Goal: Book appointment/travel/reservation

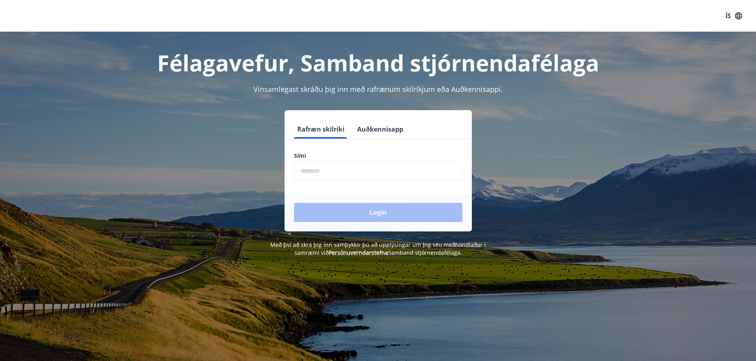
click at [357, 170] on input "phone" at bounding box center [378, 170] width 168 height 19
type input "********"
click at [357, 211] on button "Login" at bounding box center [378, 212] width 168 height 19
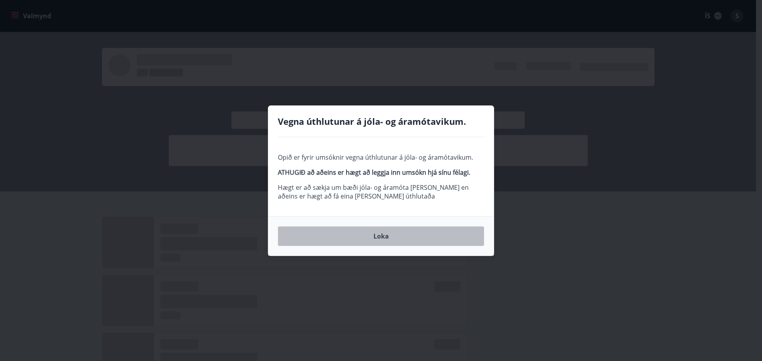
click at [388, 241] on button "Loka" at bounding box center [381, 237] width 206 height 20
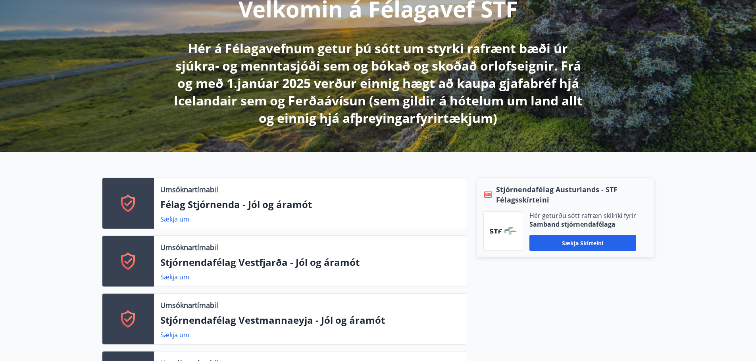
scroll to position [115, 0]
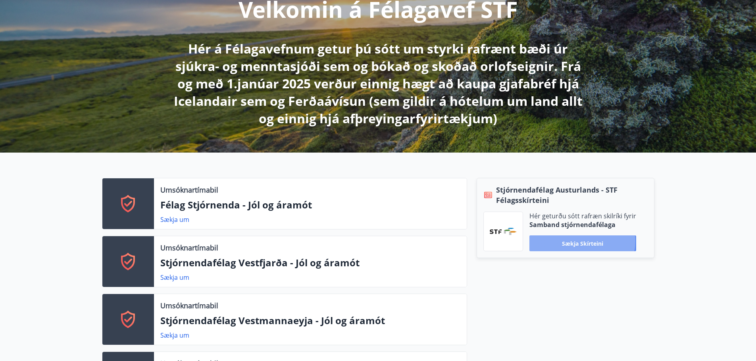
click at [576, 241] on button "Sækja skírteini" at bounding box center [582, 244] width 107 height 16
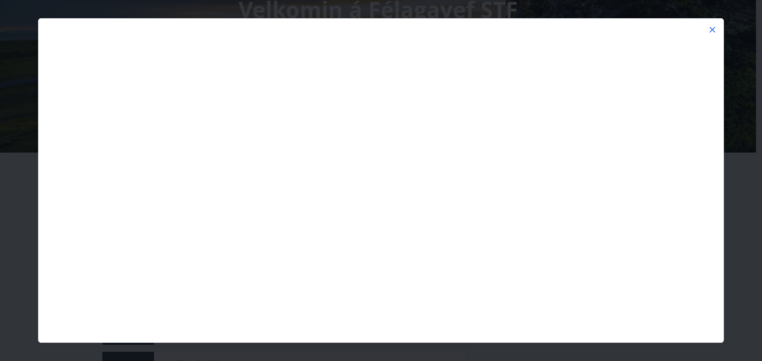
click at [713, 29] on icon at bounding box center [712, 30] width 6 height 6
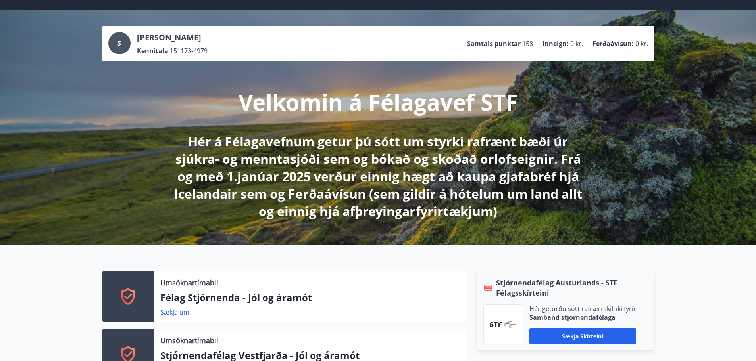
scroll to position [0, 0]
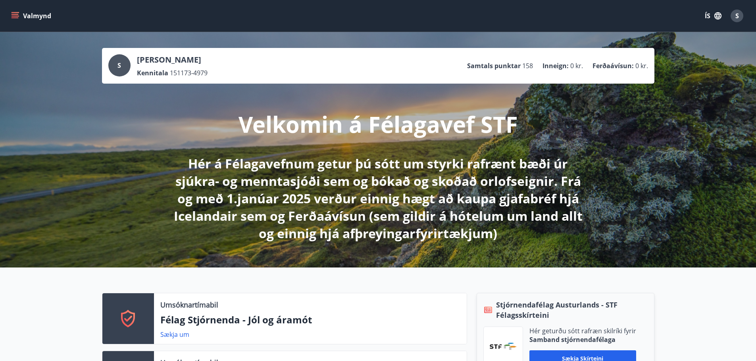
click at [15, 7] on div "Valmynd ÍS S" at bounding box center [378, 15] width 737 height 19
click at [15, 12] on icon "menu" at bounding box center [16, 12] width 9 height 1
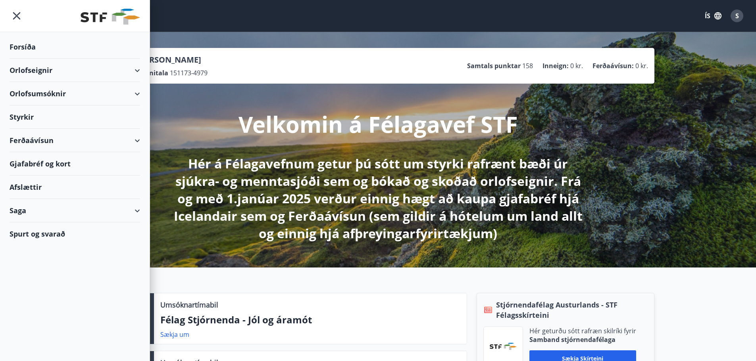
click at [135, 69] on div "Orlofseignir" at bounding box center [75, 70] width 131 height 23
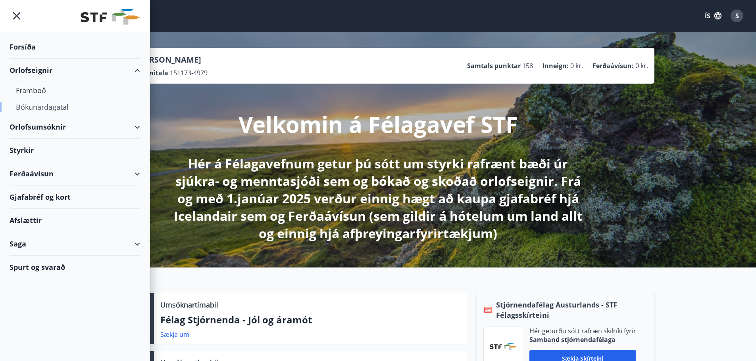
click at [52, 105] on div "Bókunardagatal" at bounding box center [75, 107] width 118 height 17
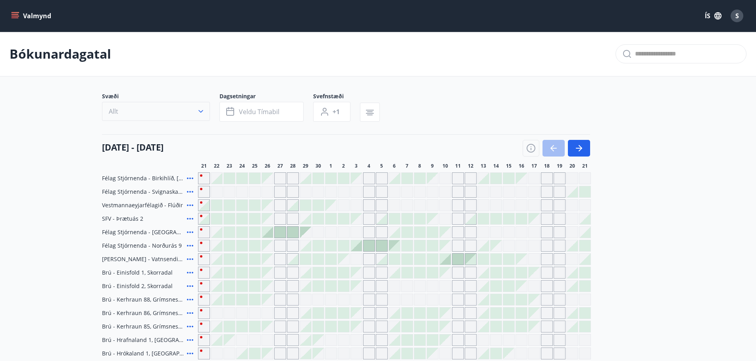
click at [203, 111] on icon "button" at bounding box center [201, 112] width 8 height 8
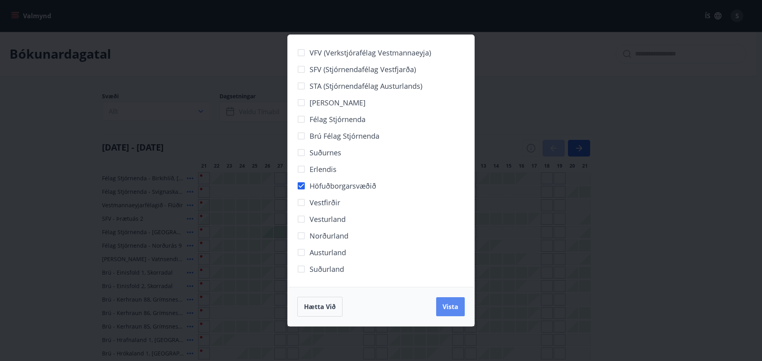
click at [450, 302] on button "Vista" at bounding box center [450, 307] width 29 height 19
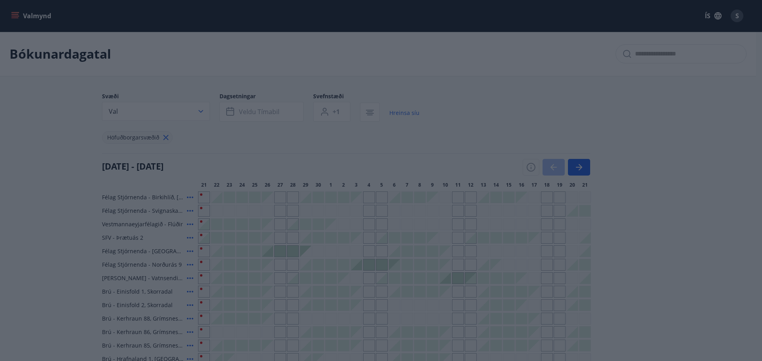
click at [266, 108] on div "VFV (Verkstjórafélag Vestmannaeyja) SFV (Stjórnendafélag Vestfjarða) STA (Stjór…" at bounding box center [381, 180] width 762 height 361
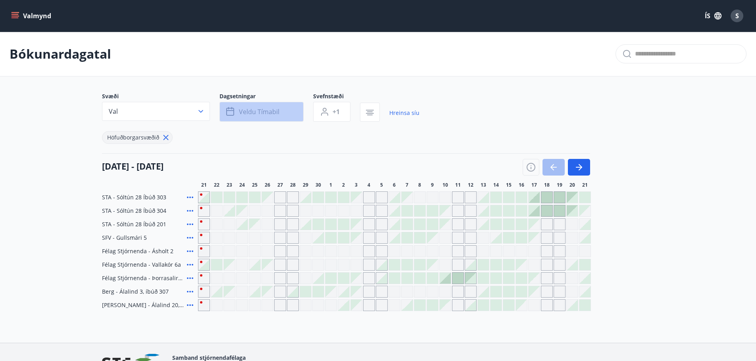
click at [266, 108] on span "Veldu tímabil" at bounding box center [259, 112] width 40 height 9
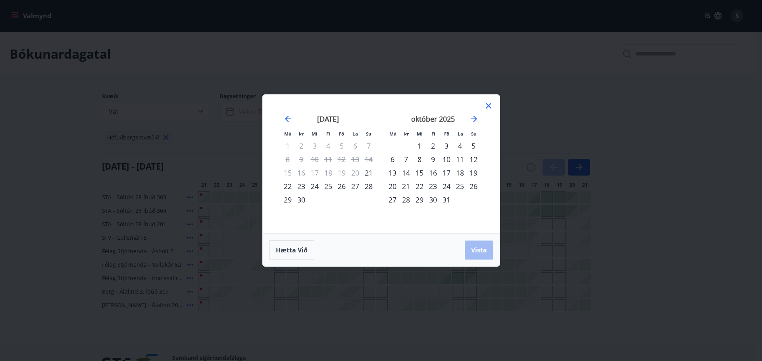
click at [461, 184] on div "25" at bounding box center [459, 186] width 13 height 13
click at [436, 198] on div "30" at bounding box center [432, 199] width 13 height 13
click at [476, 252] on span "Vista" at bounding box center [479, 250] width 16 height 9
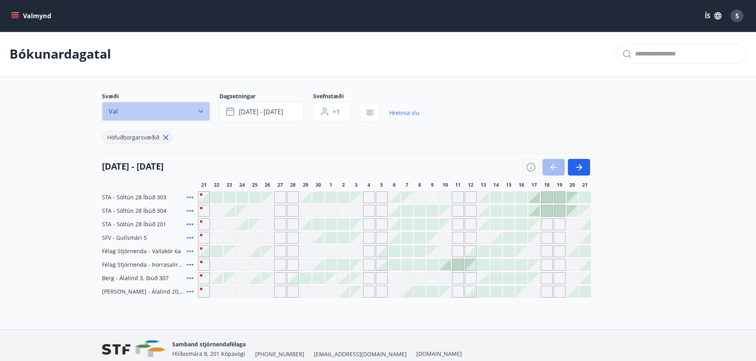
click at [204, 112] on icon "button" at bounding box center [201, 112] width 8 height 8
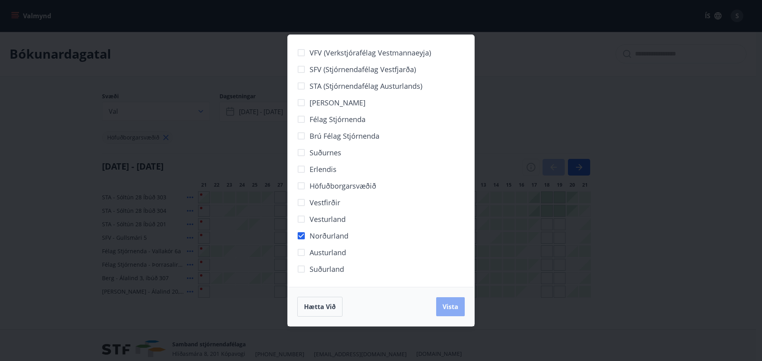
click at [449, 303] on span "Vista" at bounding box center [450, 307] width 16 height 9
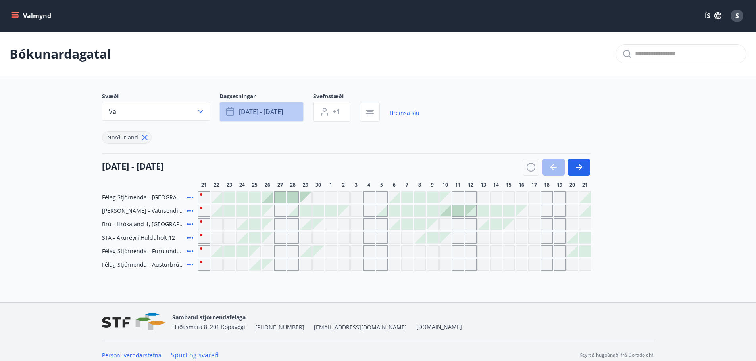
click at [229, 112] on icon "button" at bounding box center [231, 112] width 10 height 10
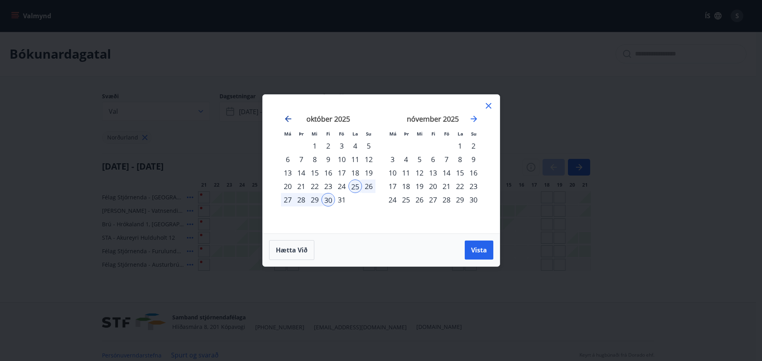
click at [288, 117] on icon "Move backward to switch to the previous month." at bounding box center [288, 119] width 10 height 10
click at [343, 184] on div "26" at bounding box center [341, 186] width 13 height 13
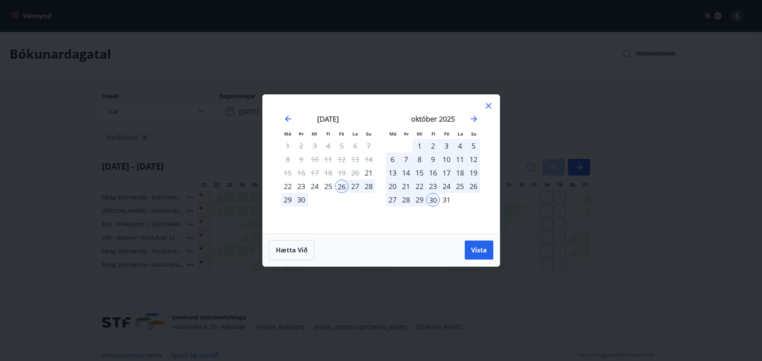
click at [330, 185] on div "25" at bounding box center [327, 186] width 13 height 13
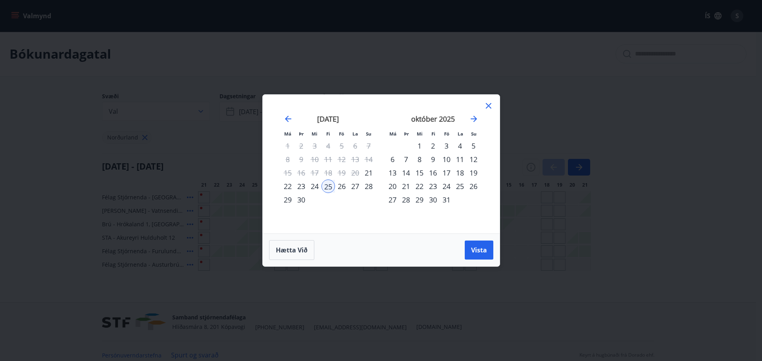
click at [355, 185] on div "27" at bounding box center [354, 186] width 13 height 13
click at [478, 250] on span "Vista" at bounding box center [479, 250] width 16 height 9
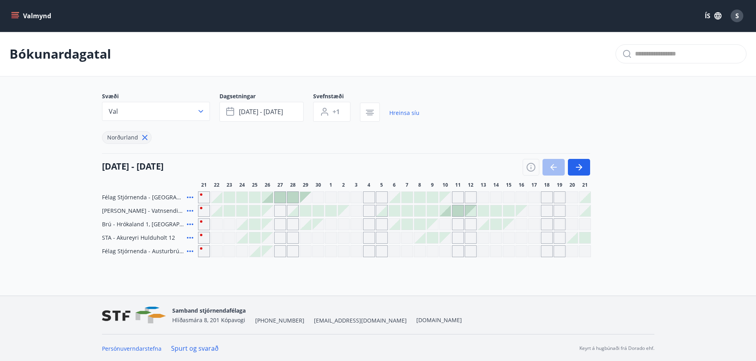
click at [192, 196] on icon at bounding box center [190, 198] width 10 height 10
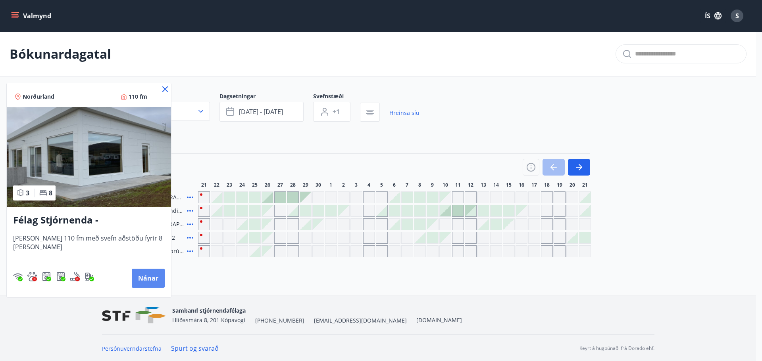
click at [156, 274] on button "Nánar" at bounding box center [148, 278] width 33 height 19
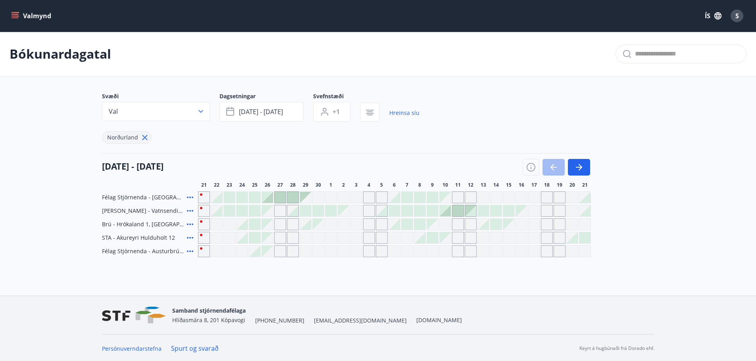
click at [189, 225] on icon at bounding box center [190, 225] width 10 height 10
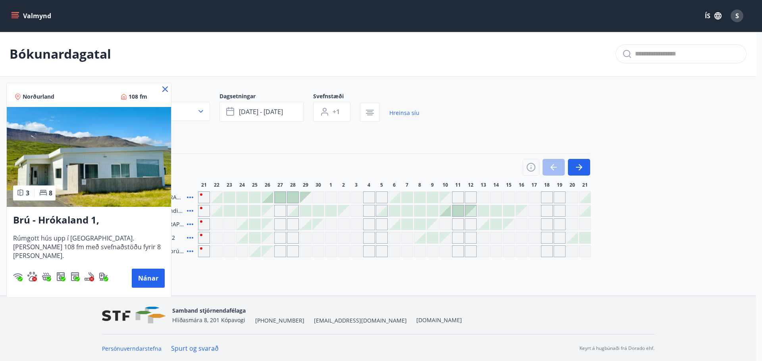
click at [190, 223] on div at bounding box center [381, 180] width 762 height 361
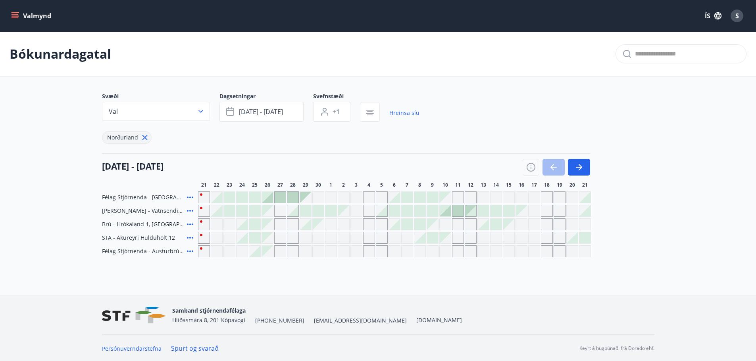
click at [190, 237] on icon at bounding box center [190, 238] width 10 height 10
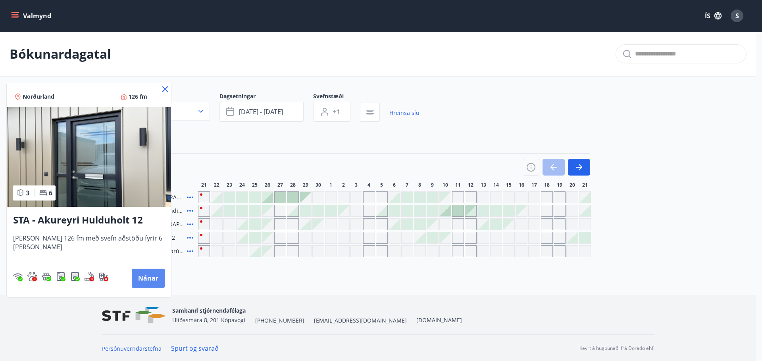
click at [134, 277] on button "Nánar" at bounding box center [148, 278] width 33 height 19
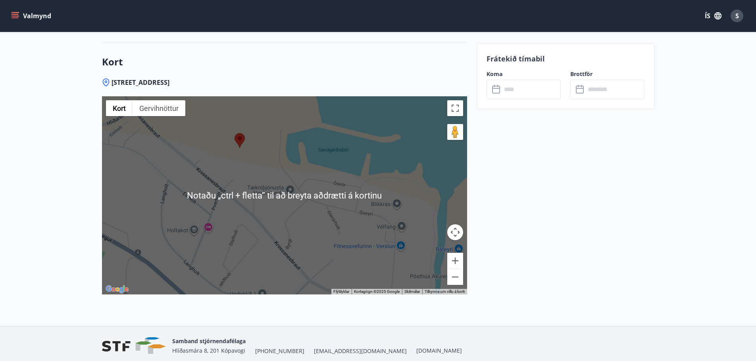
scroll to position [1151, 0]
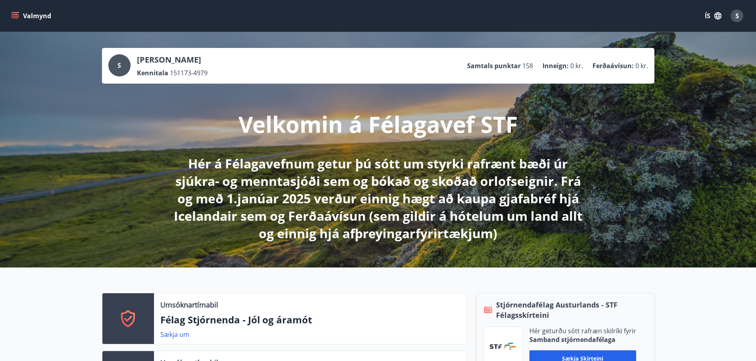
click at [19, 12] on icon "menu" at bounding box center [16, 12] width 9 height 1
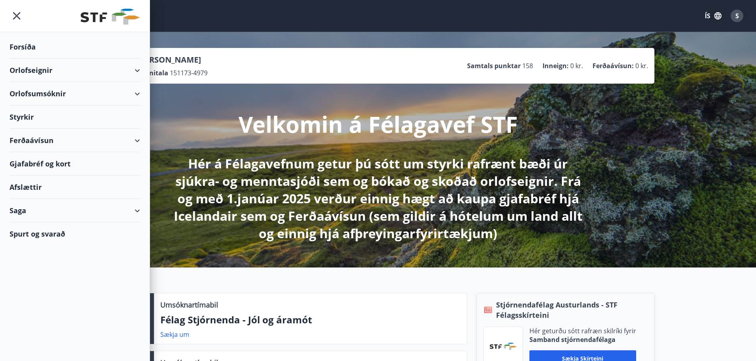
click at [134, 68] on div "Orlofseignir" at bounding box center [75, 70] width 131 height 23
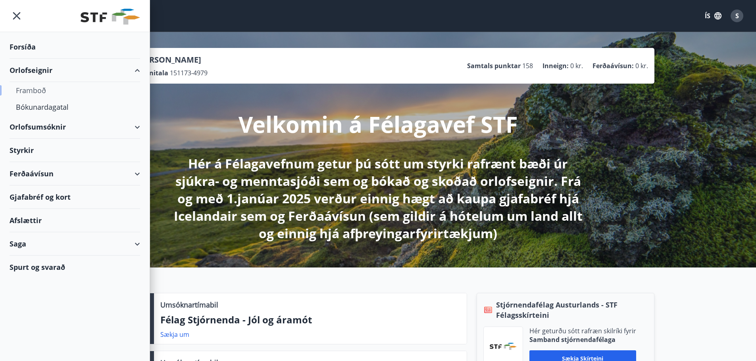
click at [41, 91] on div "Framboð" at bounding box center [75, 90] width 118 height 17
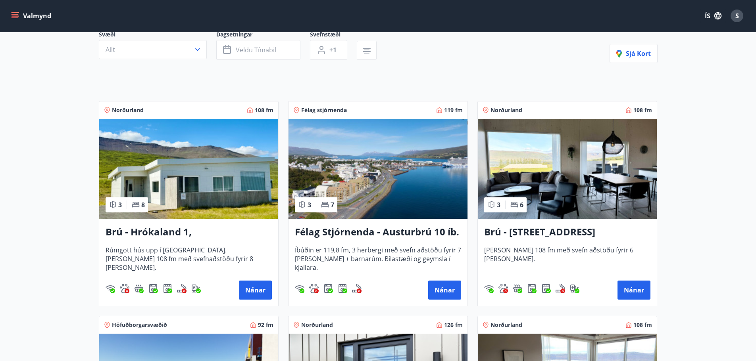
scroll to position [82, 0]
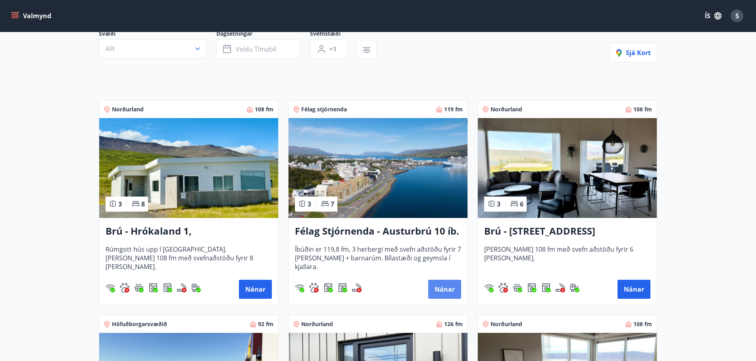
click at [448, 286] on button "Nánar" at bounding box center [444, 289] width 33 height 19
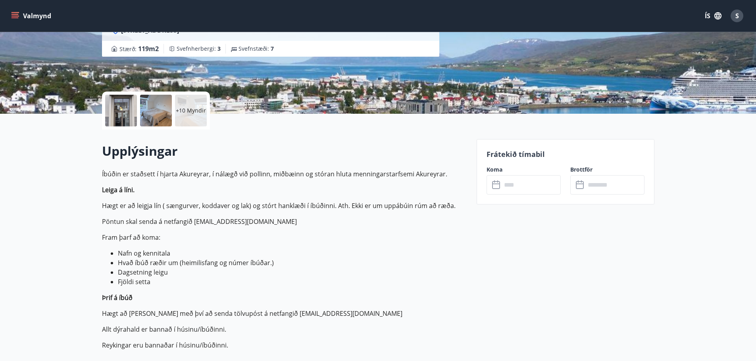
scroll to position [128, 0]
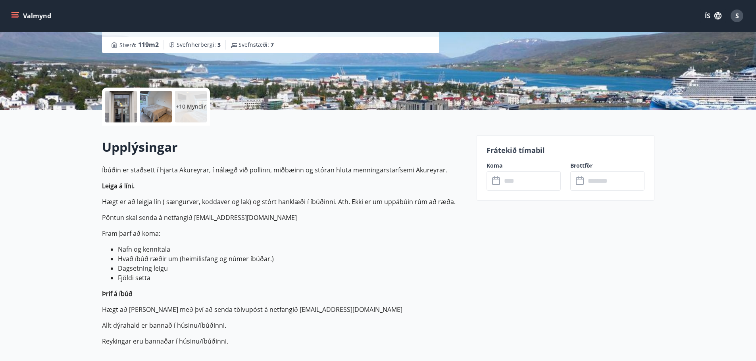
click at [498, 178] on icon at bounding box center [497, 178] width 1 height 2
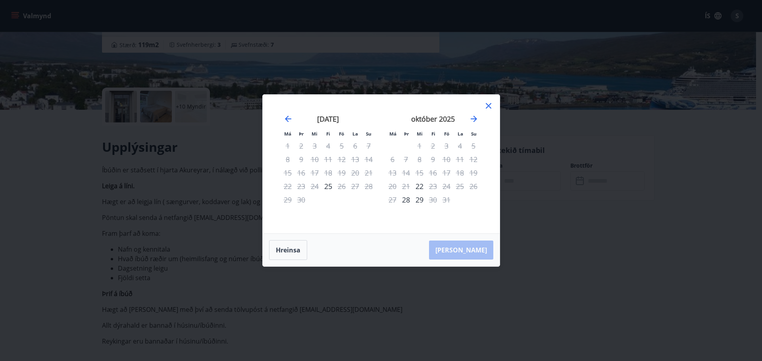
click at [489, 111] on div at bounding box center [489, 107] width 10 height 12
click at [490, 104] on icon at bounding box center [489, 106] width 10 height 10
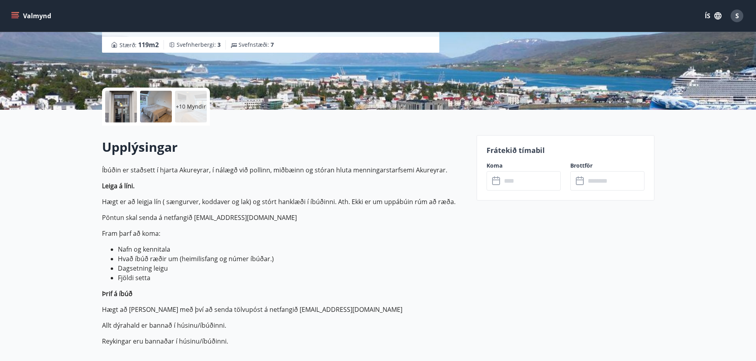
click at [500, 179] on icon at bounding box center [497, 182] width 10 height 10
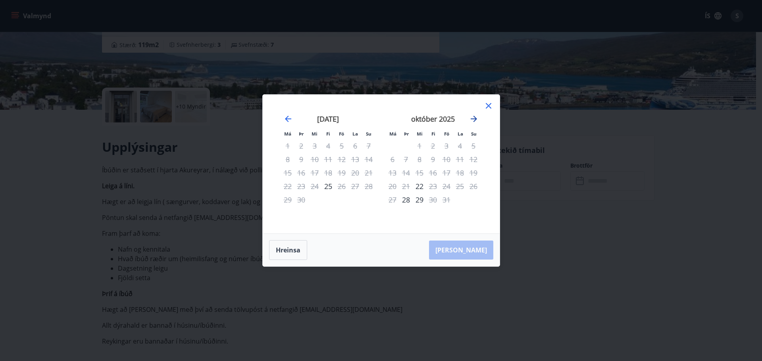
click at [473, 120] on icon "Move forward to switch to the next month." at bounding box center [474, 119] width 10 height 10
click at [474, 120] on icon "Move forward to switch to the next month." at bounding box center [474, 119] width 10 height 10
click at [435, 143] on div "4" at bounding box center [432, 145] width 13 height 13
click at [446, 146] on div "5" at bounding box center [446, 145] width 13 height 13
click at [430, 142] on div "4" at bounding box center [432, 145] width 13 height 13
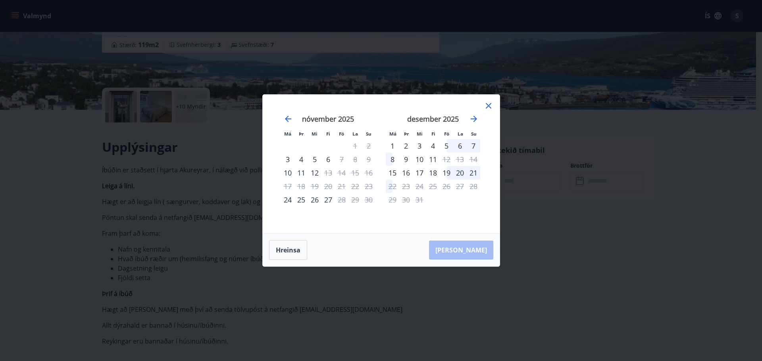
click at [406, 143] on div "2" at bounding box center [405, 145] width 13 height 13
click at [440, 144] on div "5" at bounding box center [446, 145] width 13 height 13
click at [466, 145] on div "6" at bounding box center [459, 145] width 13 height 13
click at [473, 145] on div "7" at bounding box center [473, 145] width 13 height 13
click at [464, 173] on div "20" at bounding box center [459, 172] width 13 height 13
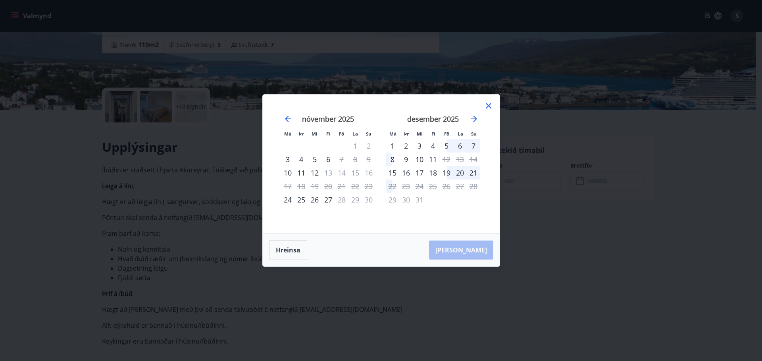
click at [430, 167] on div "18" at bounding box center [432, 172] width 13 height 13
click at [433, 154] on div "11" at bounding box center [432, 159] width 13 height 13
click at [280, 250] on button "Hreinsa" at bounding box center [288, 250] width 38 height 20
click at [475, 117] on icon "Move forward to switch to the next month." at bounding box center [474, 119] width 10 height 10
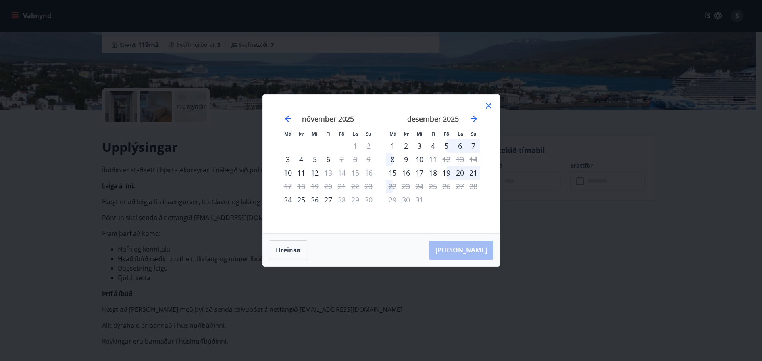
click at [446, 143] on div "5" at bounding box center [446, 145] width 13 height 13
click at [474, 144] on div "7" at bounding box center [473, 145] width 13 height 13
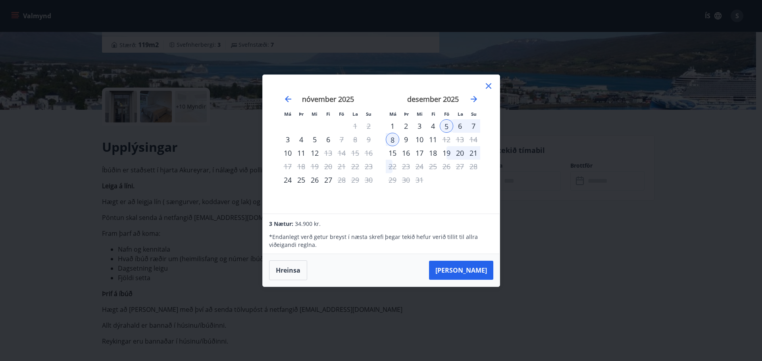
click at [448, 123] on div "5" at bounding box center [446, 125] width 13 height 13
click at [432, 126] on div "4" at bounding box center [432, 125] width 13 height 13
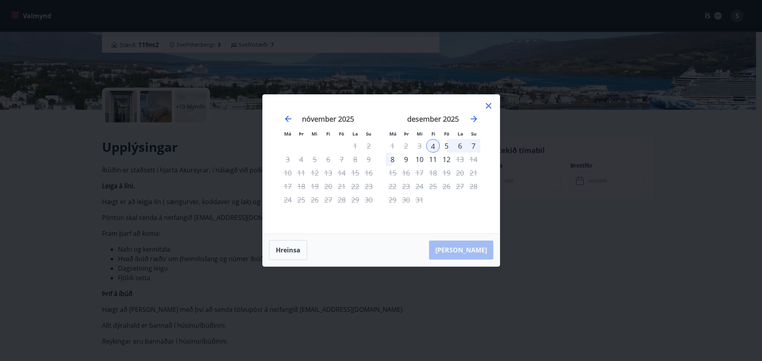
click at [460, 145] on div "6" at bounding box center [459, 145] width 13 height 13
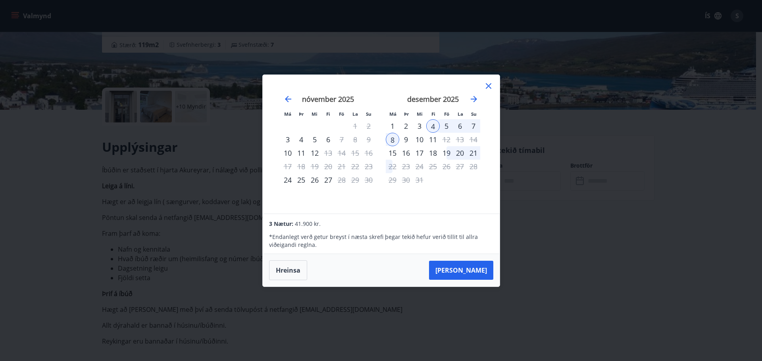
click at [460, 126] on div "6" at bounding box center [459, 125] width 13 height 13
click at [428, 124] on div "4" at bounding box center [432, 125] width 13 height 13
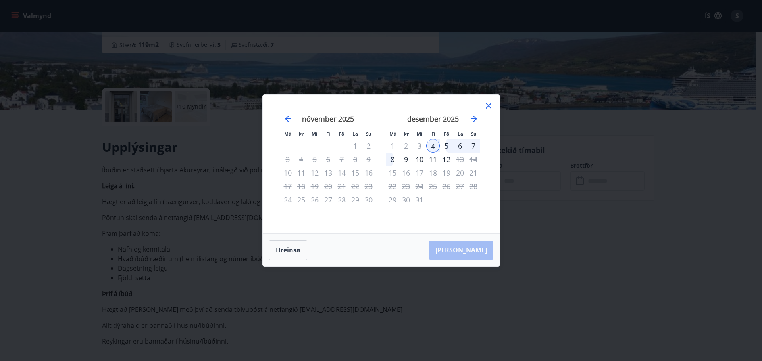
click at [432, 143] on div "4" at bounding box center [432, 145] width 13 height 13
click at [461, 144] on div "6" at bounding box center [459, 145] width 13 height 13
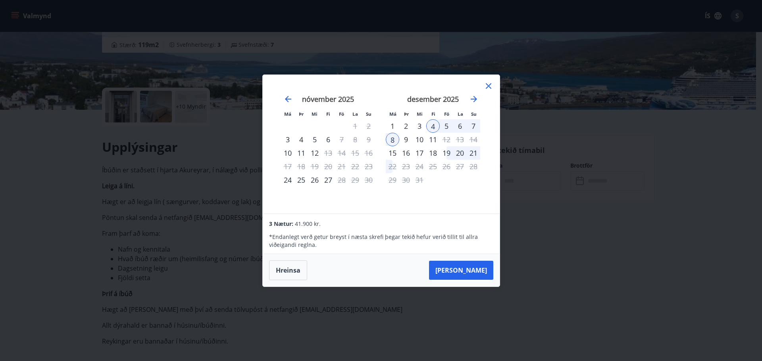
click at [490, 86] on icon at bounding box center [489, 86] width 10 height 10
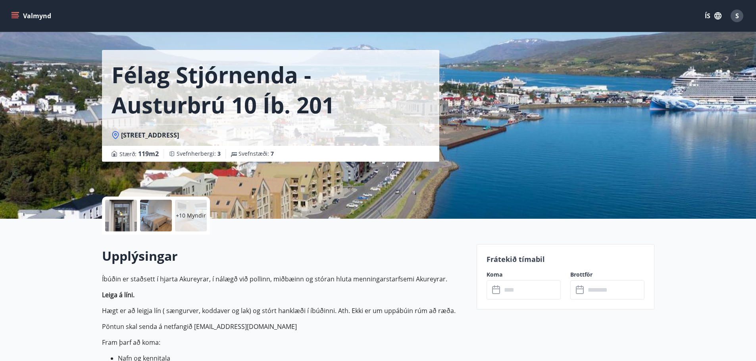
scroll to position [0, 0]
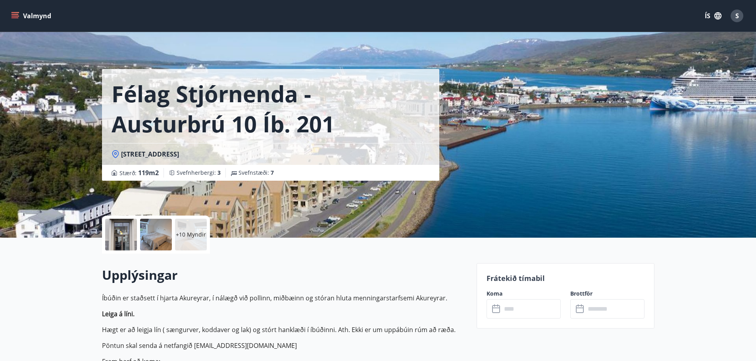
click at [15, 14] on icon "menu" at bounding box center [15, 14] width 7 height 1
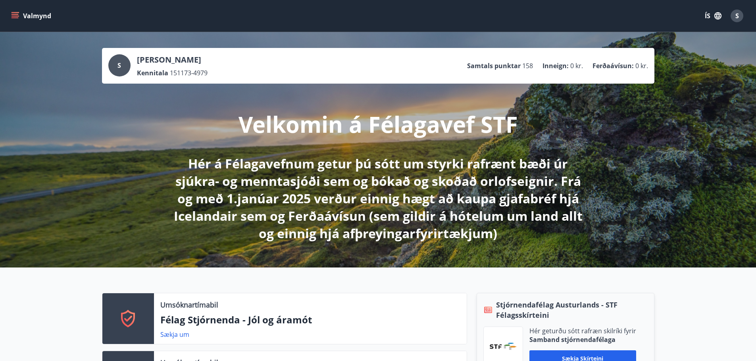
click at [17, 13] on icon "menu" at bounding box center [15, 16] width 8 height 8
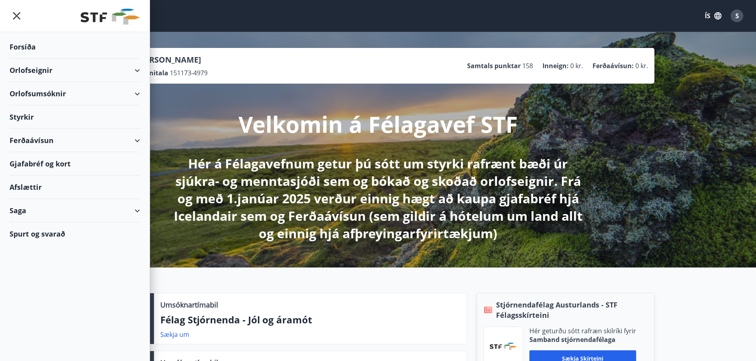
click at [137, 70] on div "Orlofseignir" at bounding box center [75, 70] width 131 height 23
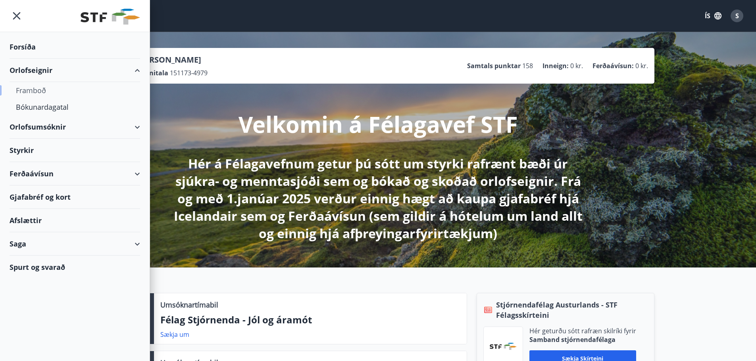
click at [40, 88] on div "Framboð" at bounding box center [75, 90] width 118 height 17
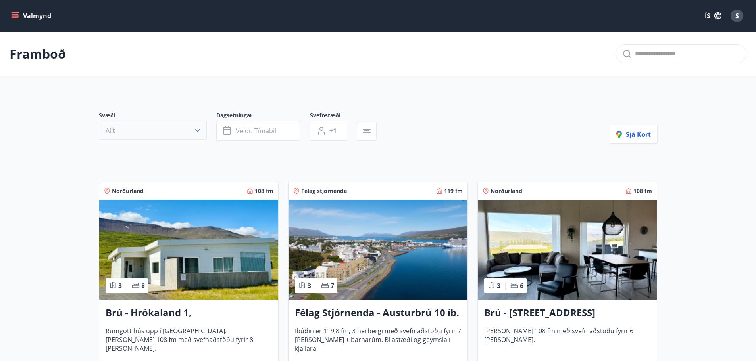
click at [196, 127] on icon "button" at bounding box center [198, 131] width 8 height 8
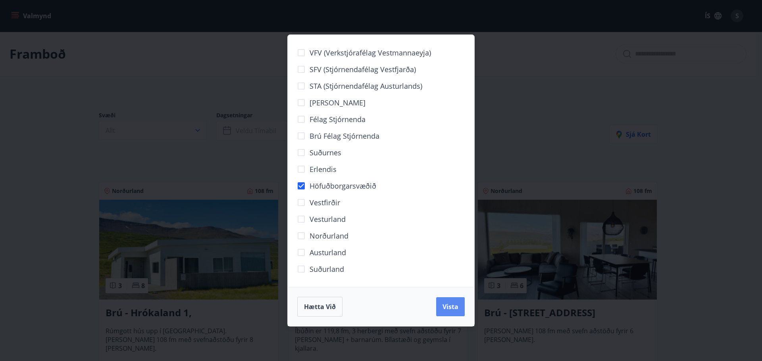
click at [459, 305] on button "Vista" at bounding box center [450, 307] width 29 height 19
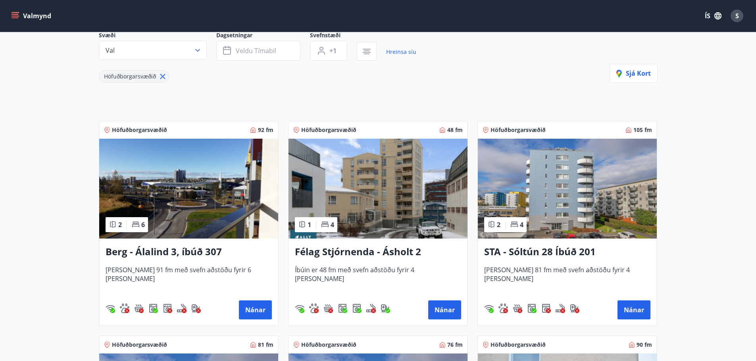
scroll to position [81, 0]
click at [537, 186] on img at bounding box center [567, 188] width 179 height 100
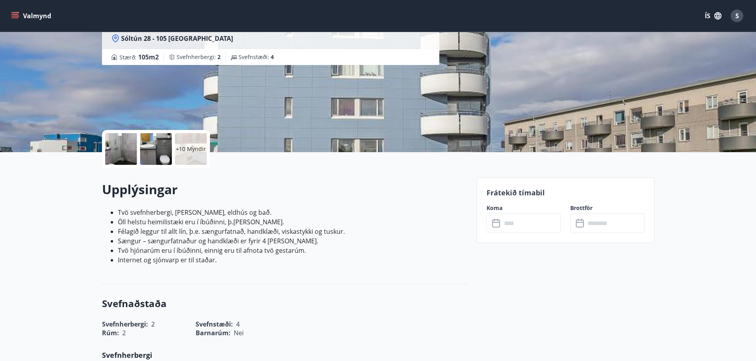
scroll to position [86, 0]
click at [493, 224] on icon at bounding box center [497, 224] width 10 height 10
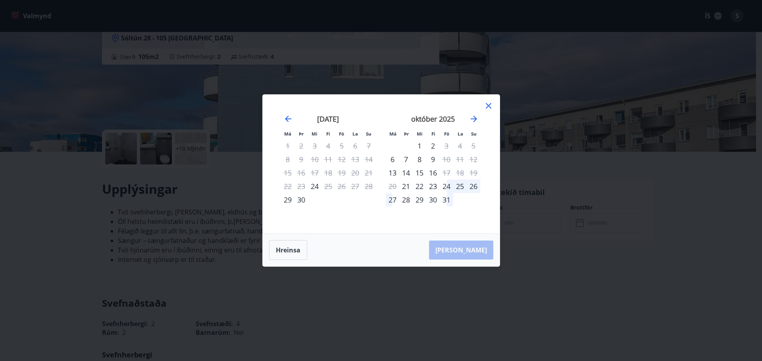
click at [456, 186] on div "25" at bounding box center [459, 186] width 13 height 13
click at [459, 186] on div "25" at bounding box center [459, 186] width 13 height 13
click at [446, 185] on div "24" at bounding box center [446, 186] width 13 height 13
click at [478, 184] on div "26" at bounding box center [473, 186] width 13 height 13
click at [473, 186] on div "26" at bounding box center [473, 186] width 13 height 13
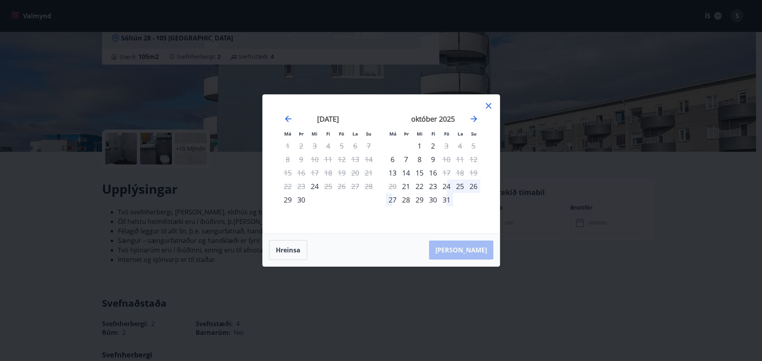
click at [394, 202] on div "27" at bounding box center [392, 199] width 13 height 13
click at [432, 184] on div "23" at bounding box center [432, 186] width 13 height 13
click at [418, 165] on div "8" at bounding box center [419, 159] width 13 height 13
click at [418, 158] on div "8" at bounding box center [419, 159] width 13 height 13
click at [419, 186] on div "22" at bounding box center [419, 186] width 13 height 13
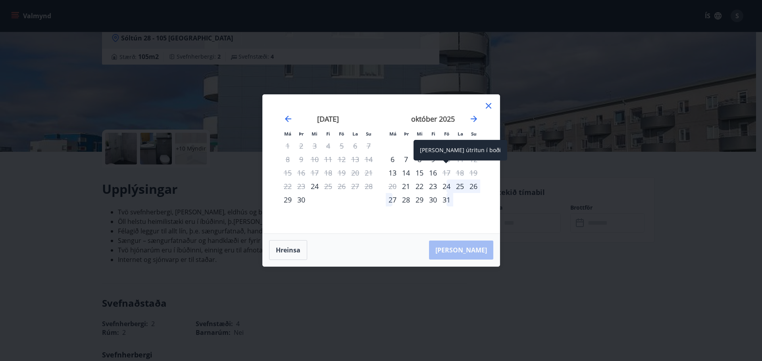
click at [444, 172] on div "17" at bounding box center [446, 172] width 13 height 13
click at [430, 189] on div "23" at bounding box center [432, 186] width 13 height 13
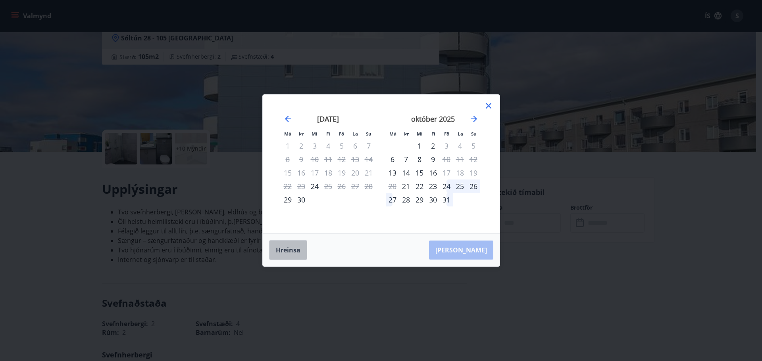
click at [293, 252] on button "Hreinsa" at bounding box center [288, 250] width 38 height 20
click at [463, 185] on div "25" at bounding box center [459, 186] width 13 height 13
click at [431, 200] on div "30" at bounding box center [432, 199] width 13 height 13
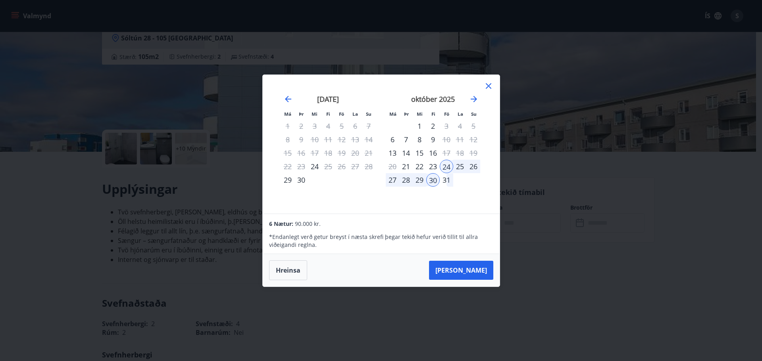
click at [459, 166] on div "25" at bounding box center [459, 166] width 13 height 13
click at [470, 169] on div "26" at bounding box center [473, 166] width 13 height 13
click at [459, 163] on div "25" at bounding box center [459, 166] width 13 height 13
click at [422, 180] on div "29" at bounding box center [419, 179] width 13 height 13
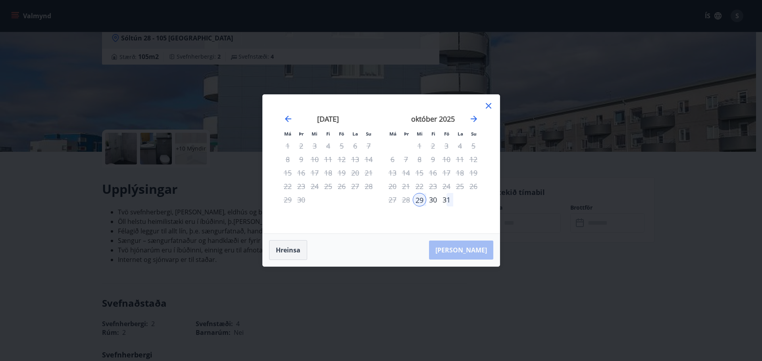
click at [293, 248] on button "Hreinsa" at bounding box center [288, 250] width 38 height 20
click at [462, 185] on div "25" at bounding box center [459, 186] width 13 height 13
click at [287, 253] on button "Hreinsa" at bounding box center [288, 250] width 38 height 20
click at [475, 184] on div "26" at bounding box center [473, 186] width 13 height 13
click at [433, 198] on div "30" at bounding box center [432, 199] width 13 height 13
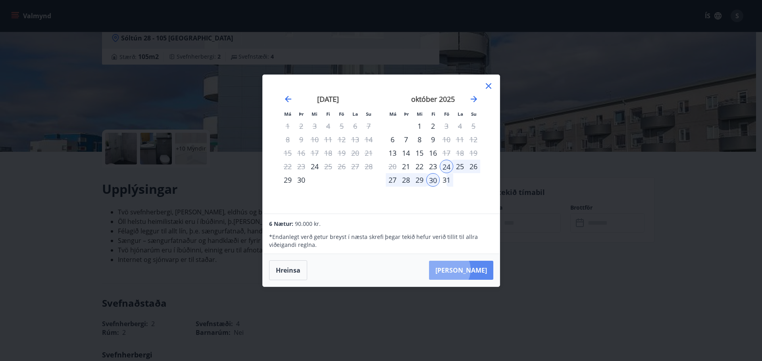
click at [471, 270] on button "[PERSON_NAME]" at bounding box center [461, 270] width 64 height 19
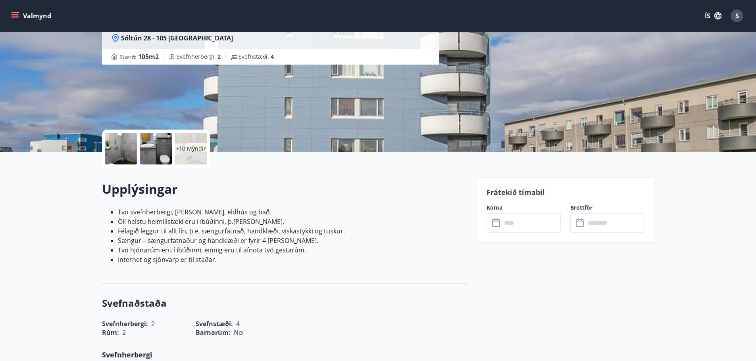
type input "******"
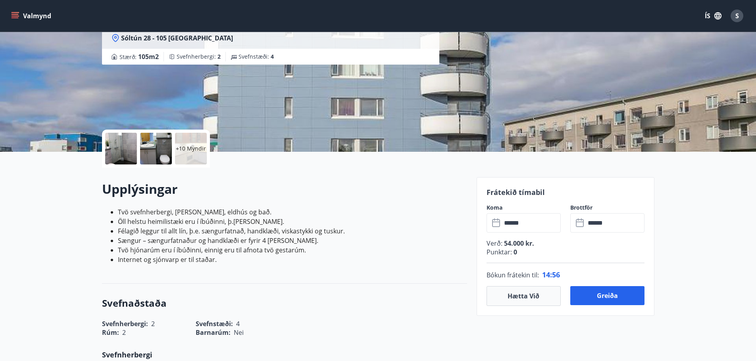
click at [498, 227] on icon at bounding box center [496, 223] width 8 height 8
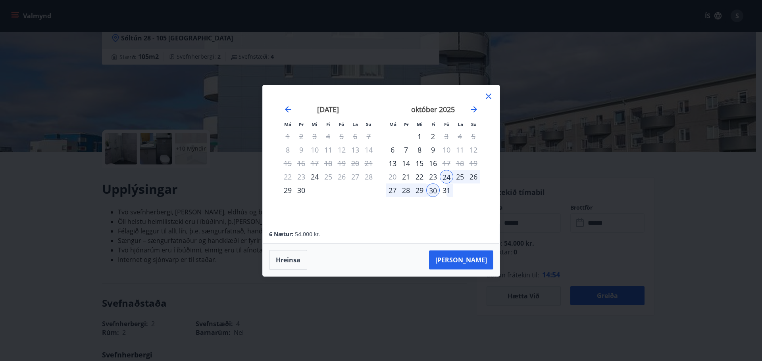
click at [472, 175] on div "26" at bounding box center [473, 176] width 13 height 13
click at [475, 259] on button "[PERSON_NAME]" at bounding box center [461, 260] width 64 height 19
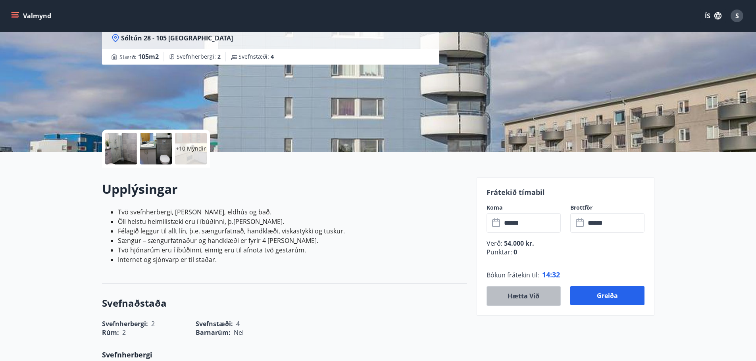
click at [532, 297] on button "Hætta við" at bounding box center [523, 296] width 74 height 20
